Goal: Information Seeking & Learning: Learn about a topic

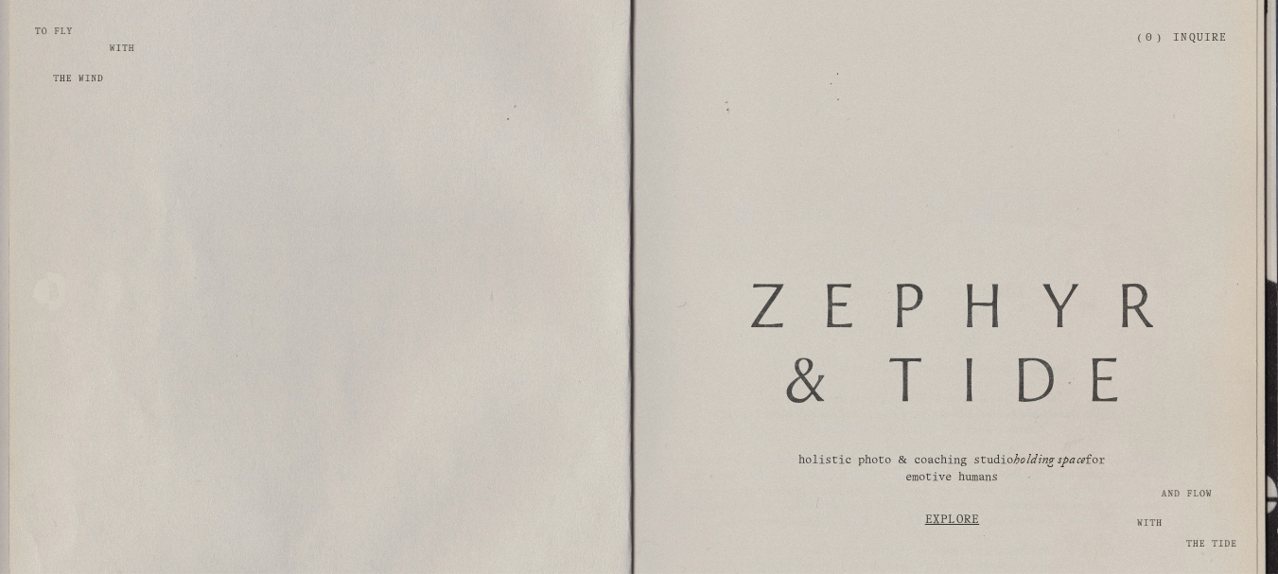
scroll to position [284, 0]
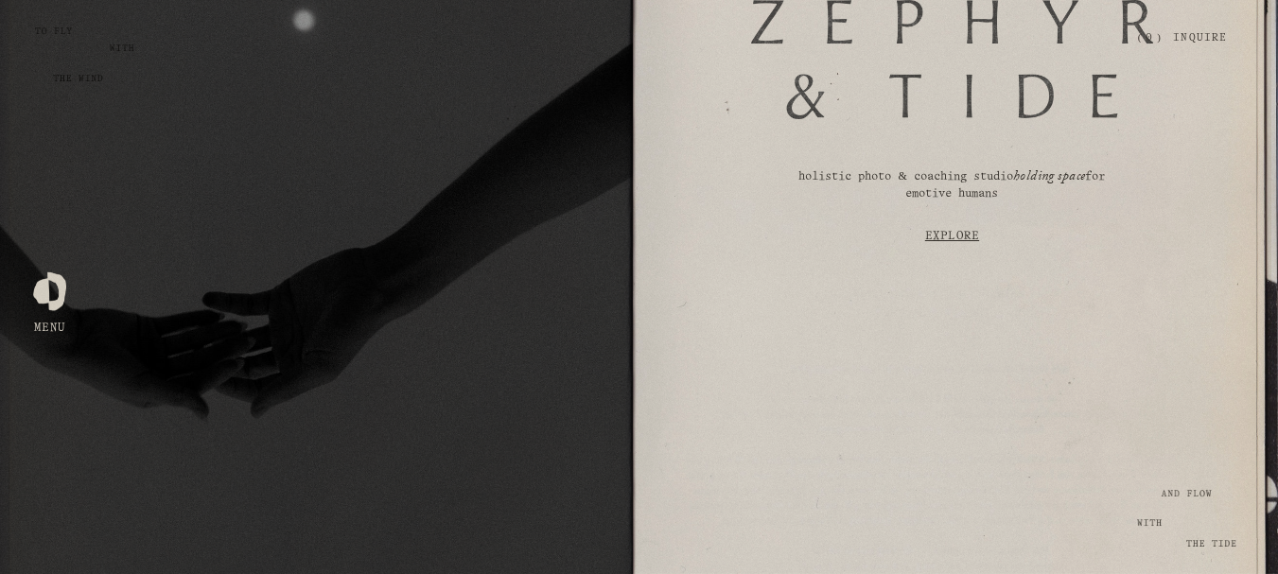
click at [948, 238] on link "Explore" at bounding box center [952, 236] width 537 height 50
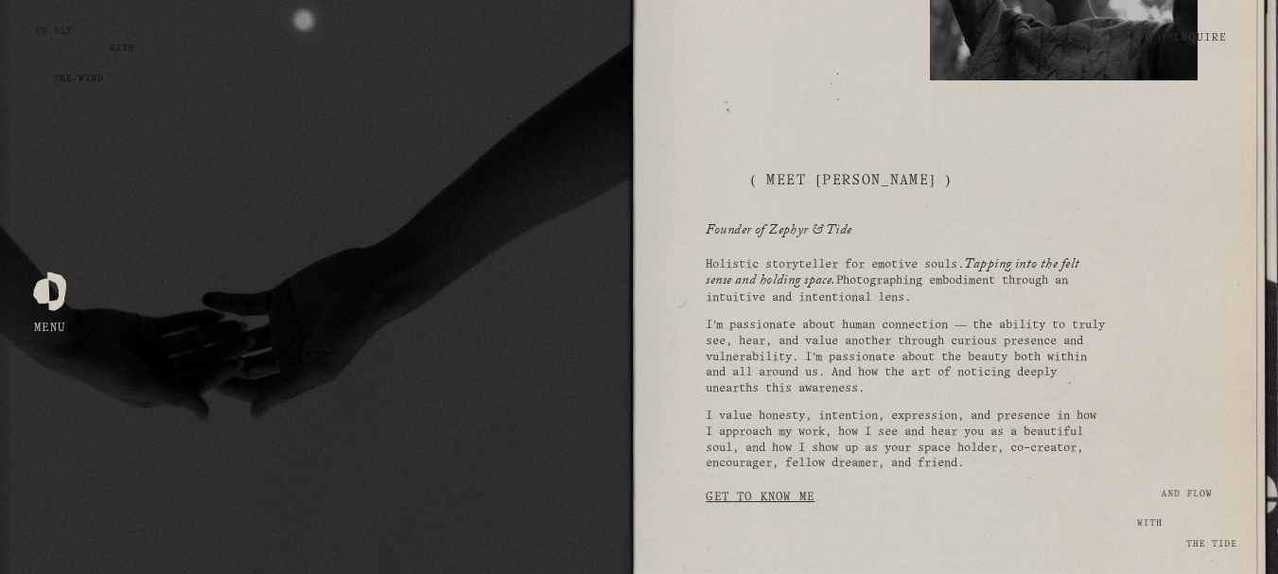
scroll to position [1091, 0]
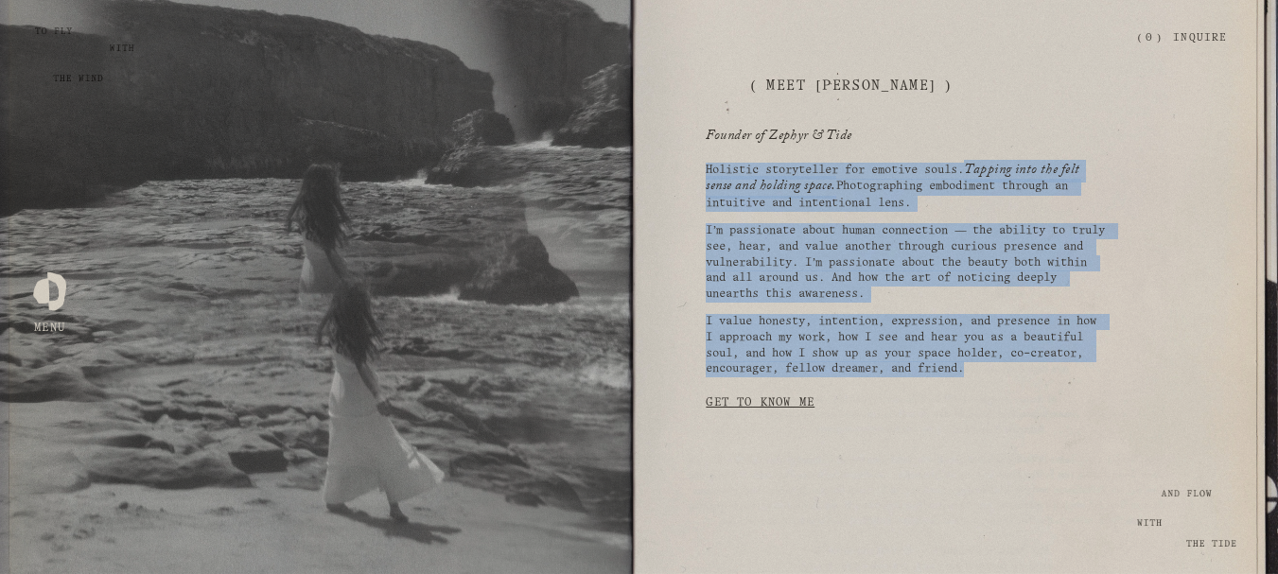
drag, startPoint x: 710, startPoint y: 184, endPoint x: 1086, endPoint y: 388, distance: 428.5
click at [1086, 379] on div "Holistic storyteller for emotive souls. Tapping into the felt sense and holding…" at bounding box center [907, 271] width 403 height 216
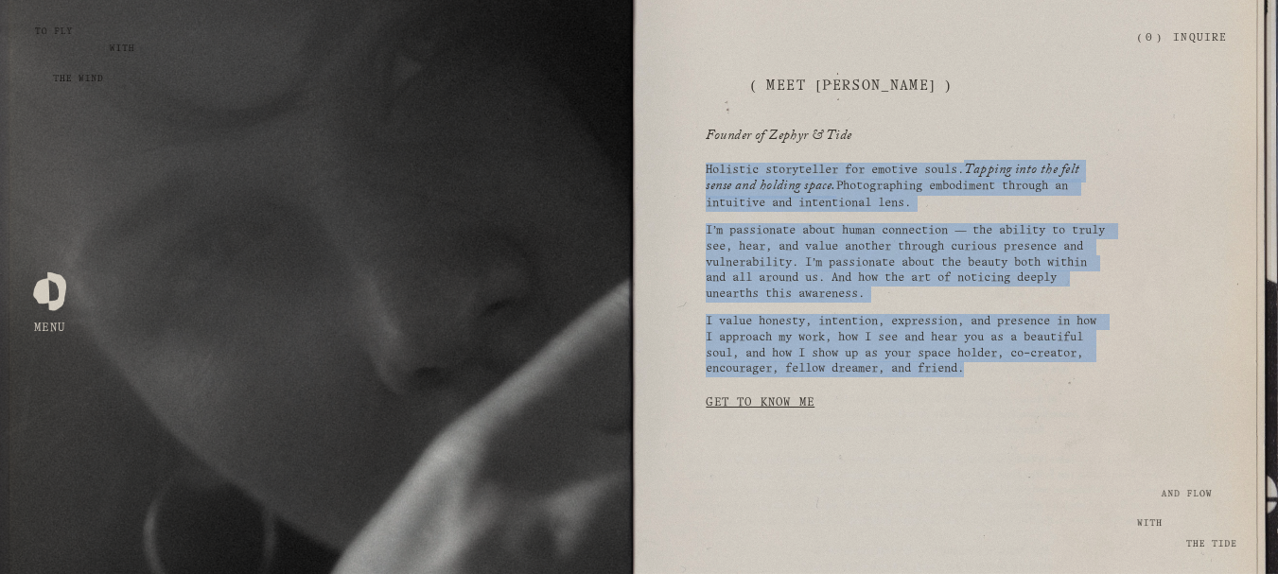
copy div "Holistic storyteller for emotive souls. Tapping into the felt sense and holding…"
click at [745, 407] on link "Get to Know Me" at bounding box center [760, 403] width 109 height 36
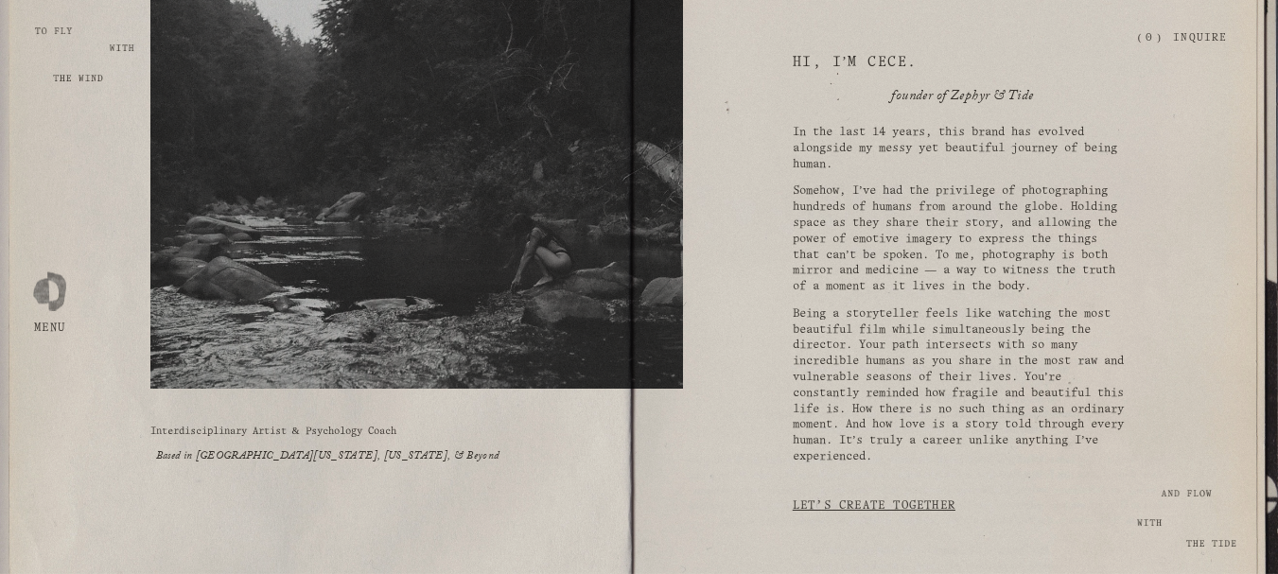
scroll to position [189, 0]
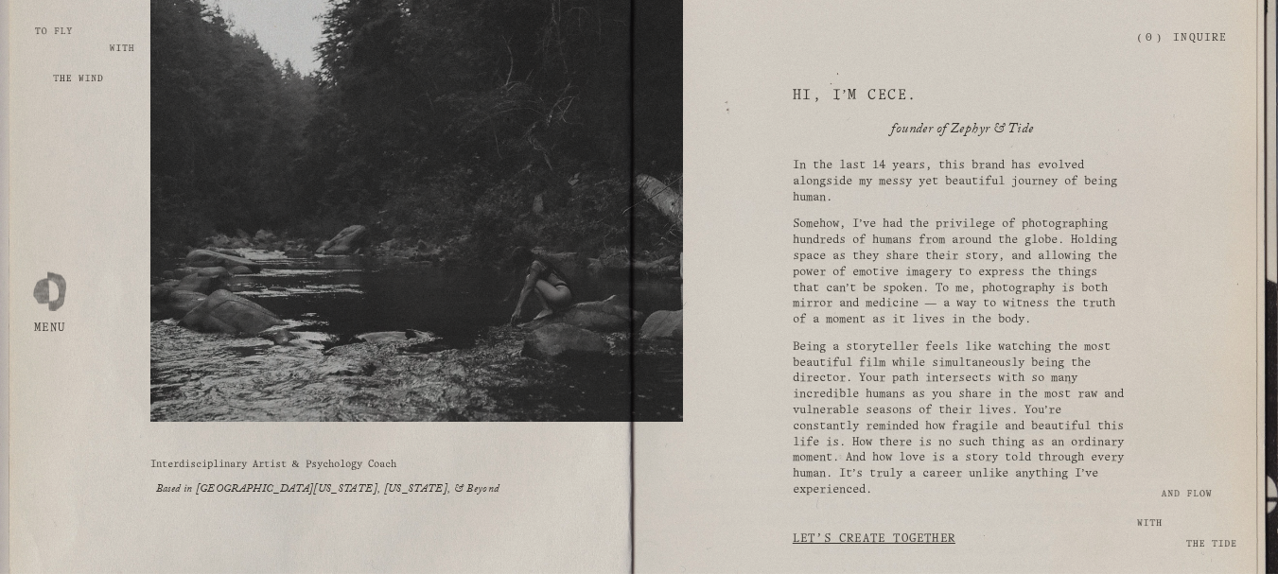
click at [943, 201] on p "In the last 14 years, this brand has evolved alongside my messy yet beautiful j…" at bounding box center [961, 181] width 336 height 47
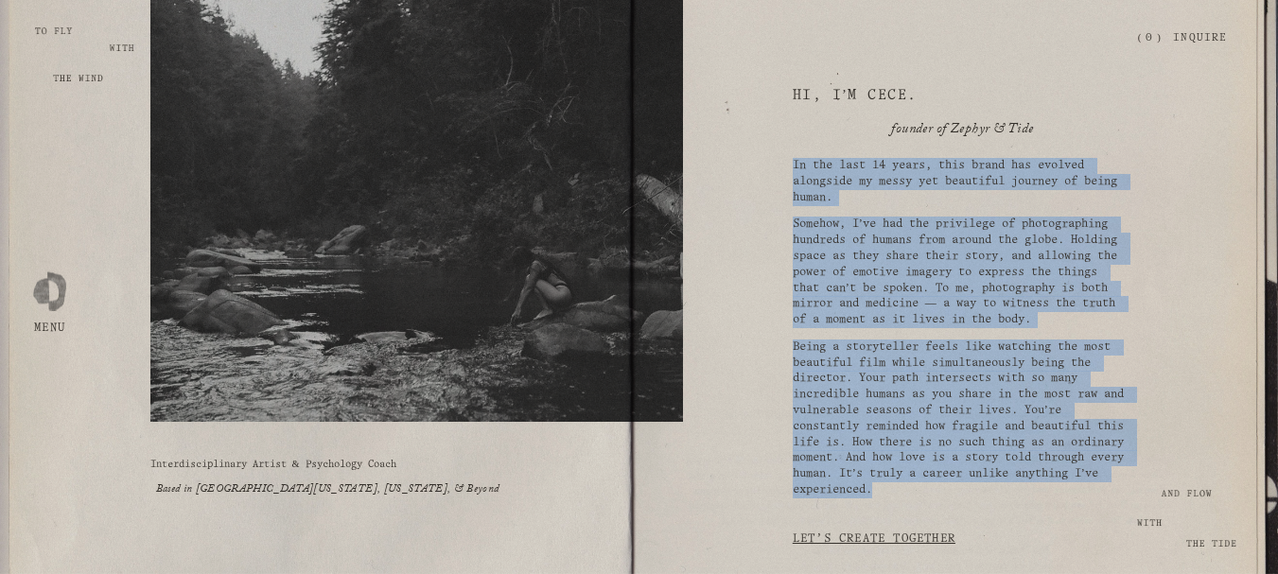
drag, startPoint x: 794, startPoint y: 168, endPoint x: 1016, endPoint y: 512, distance: 410.0
click at [1016, 499] on div "In the last 14 years, this brand has evolved alongside my messy yet beautiful j…" at bounding box center [961, 328] width 336 height 341
copy div "In the last 14 years, this brand has evolved alongside my messy yet beautiful j…"
